Goal: Information Seeking & Learning: Learn about a topic

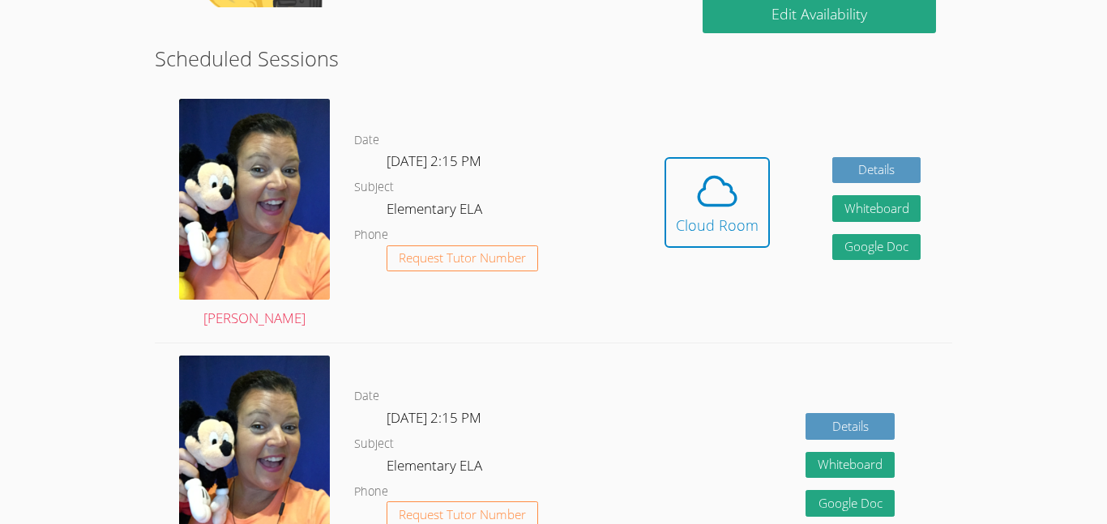
scroll to position [417, 0]
click at [722, 228] on div "Cloud Room" at bounding box center [717, 225] width 83 height 23
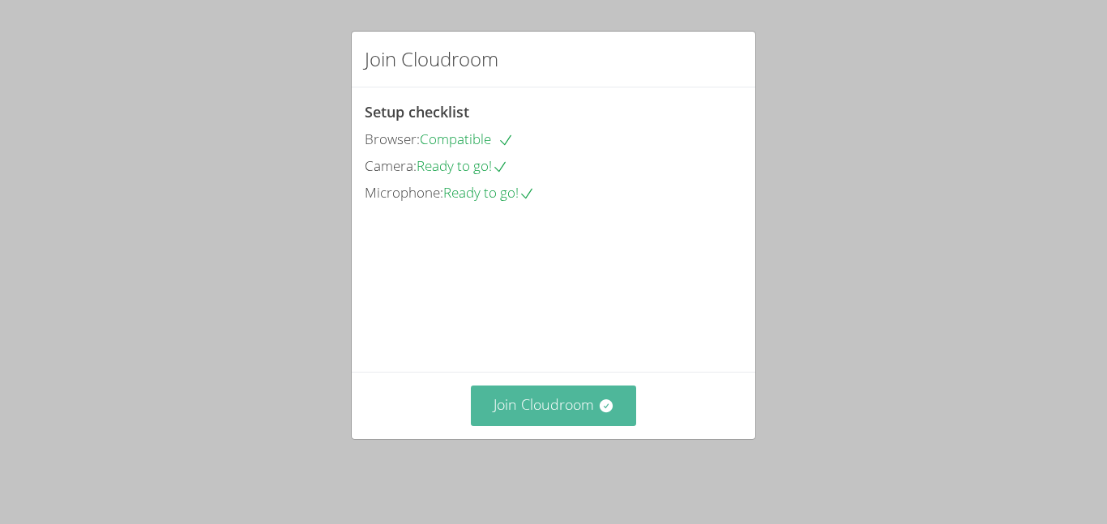
click at [569, 409] on button "Join Cloudroom" at bounding box center [554, 406] width 166 height 40
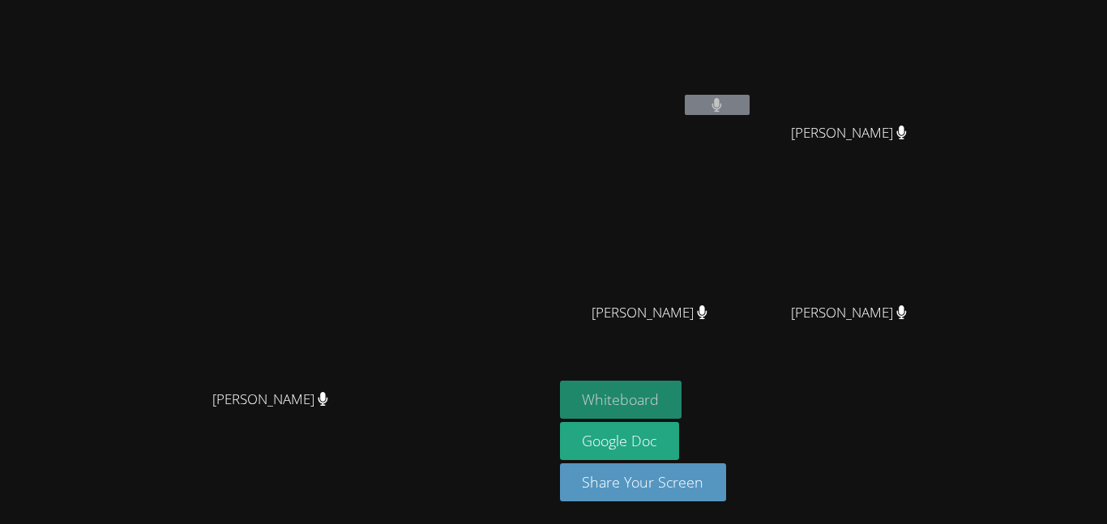
click at [682, 396] on button "Whiteboard" at bounding box center [621, 400] width 122 height 38
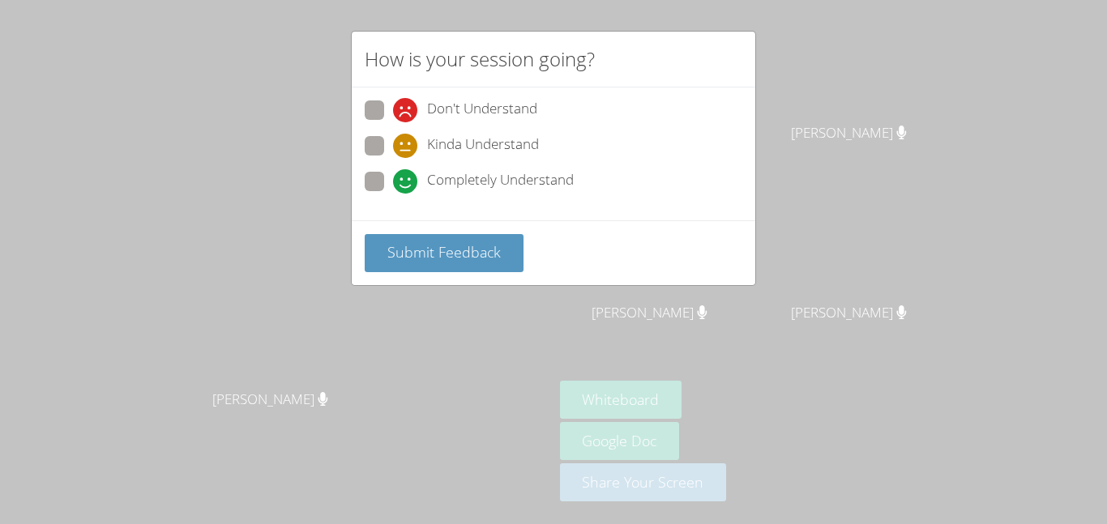
click at [393, 194] on span at bounding box center [393, 194] width 0 height 0
click at [393, 181] on input "Completely Understand" at bounding box center [400, 179] width 14 height 14
radio input "true"
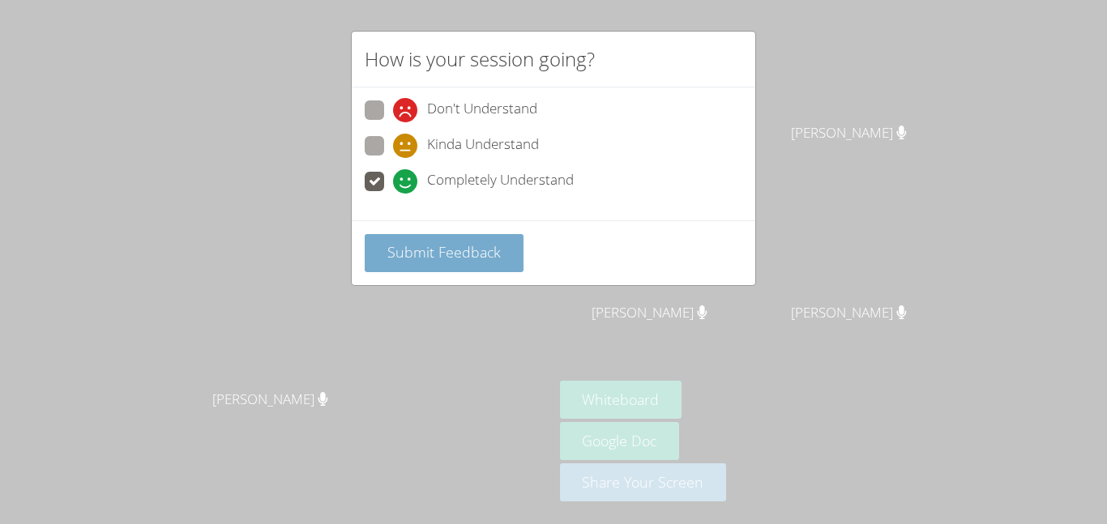
click at [421, 254] on span "Submit Feedback" at bounding box center [443, 251] width 113 height 19
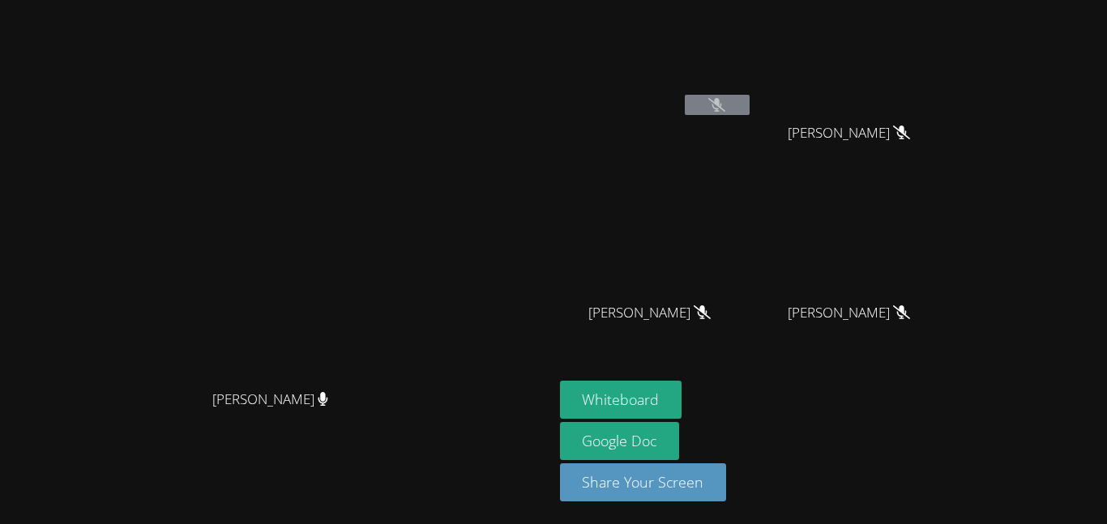
click at [398, 295] on video at bounding box center [276, 230] width 243 height 304
